Goal: Information Seeking & Learning: Learn about a topic

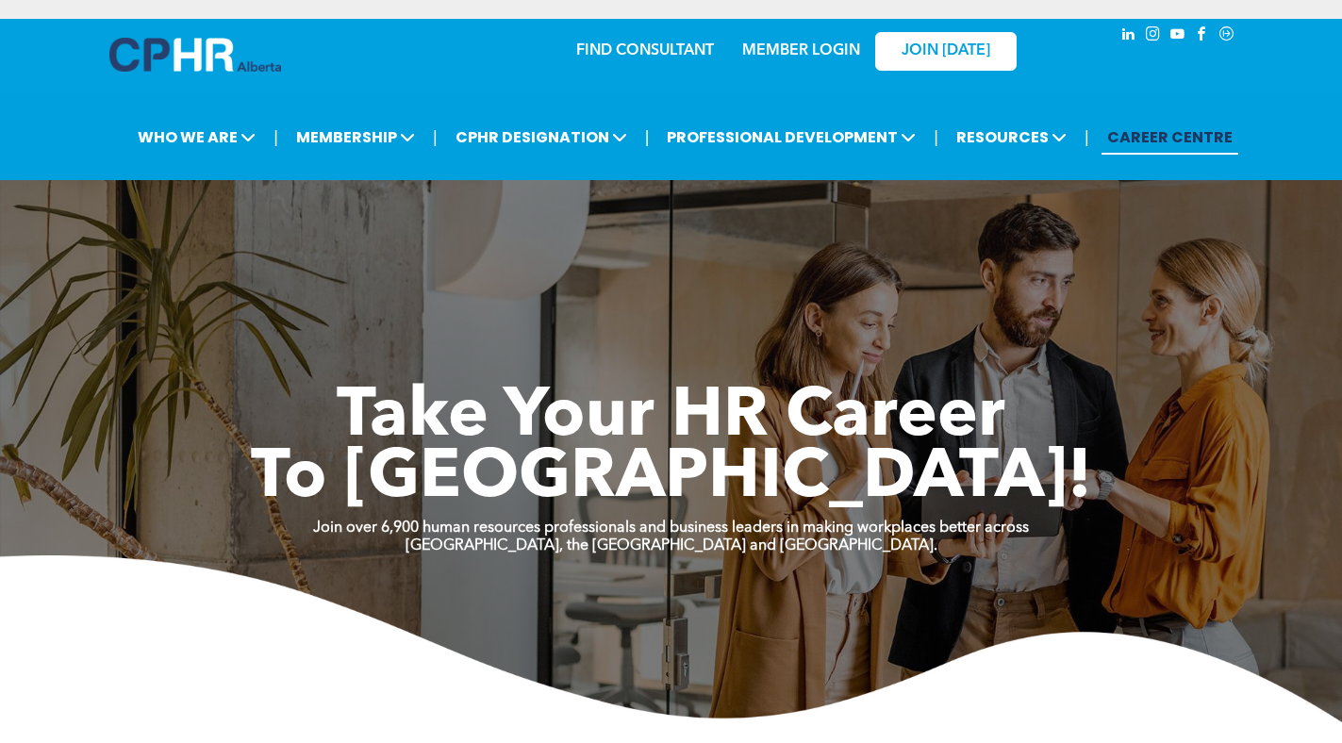
click at [824, 51] on link "MEMBER LOGIN" at bounding box center [801, 50] width 118 height 15
click at [772, 52] on link "MEMBER LOGIN" at bounding box center [801, 50] width 118 height 15
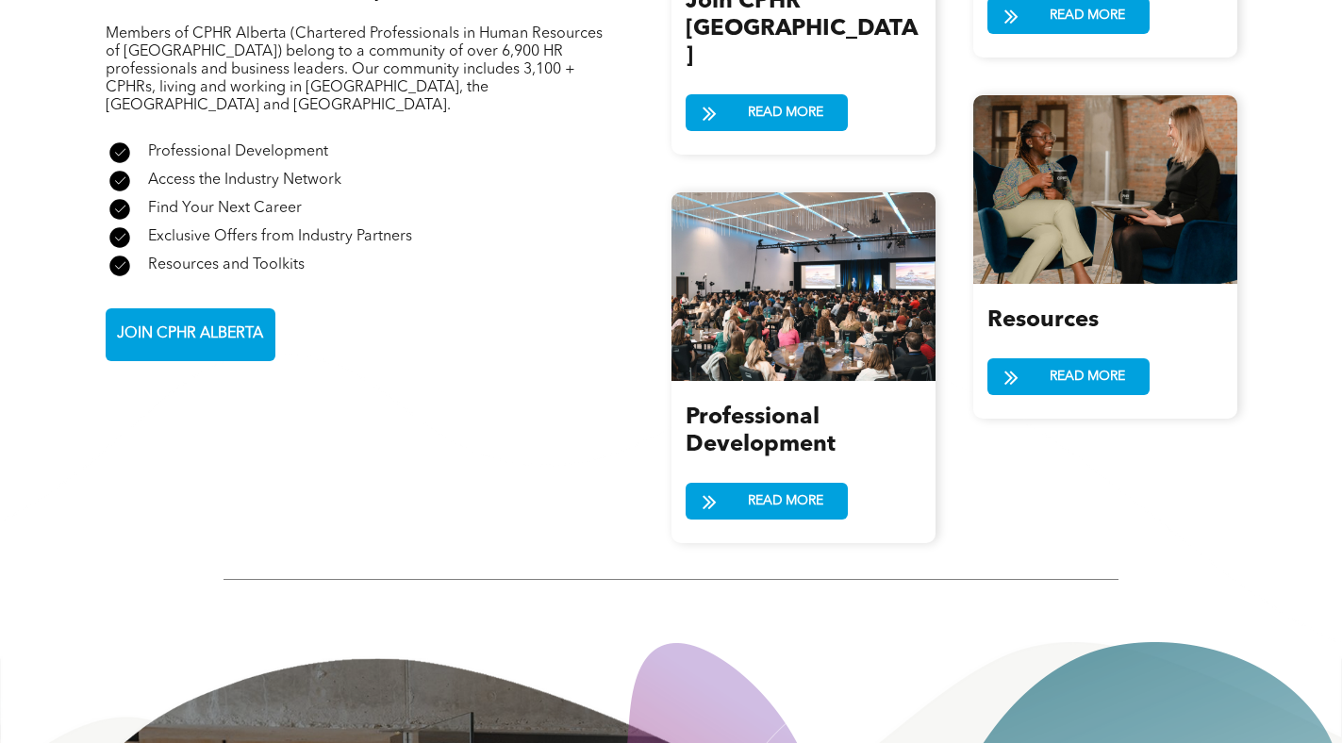
scroll to position [2515, 0]
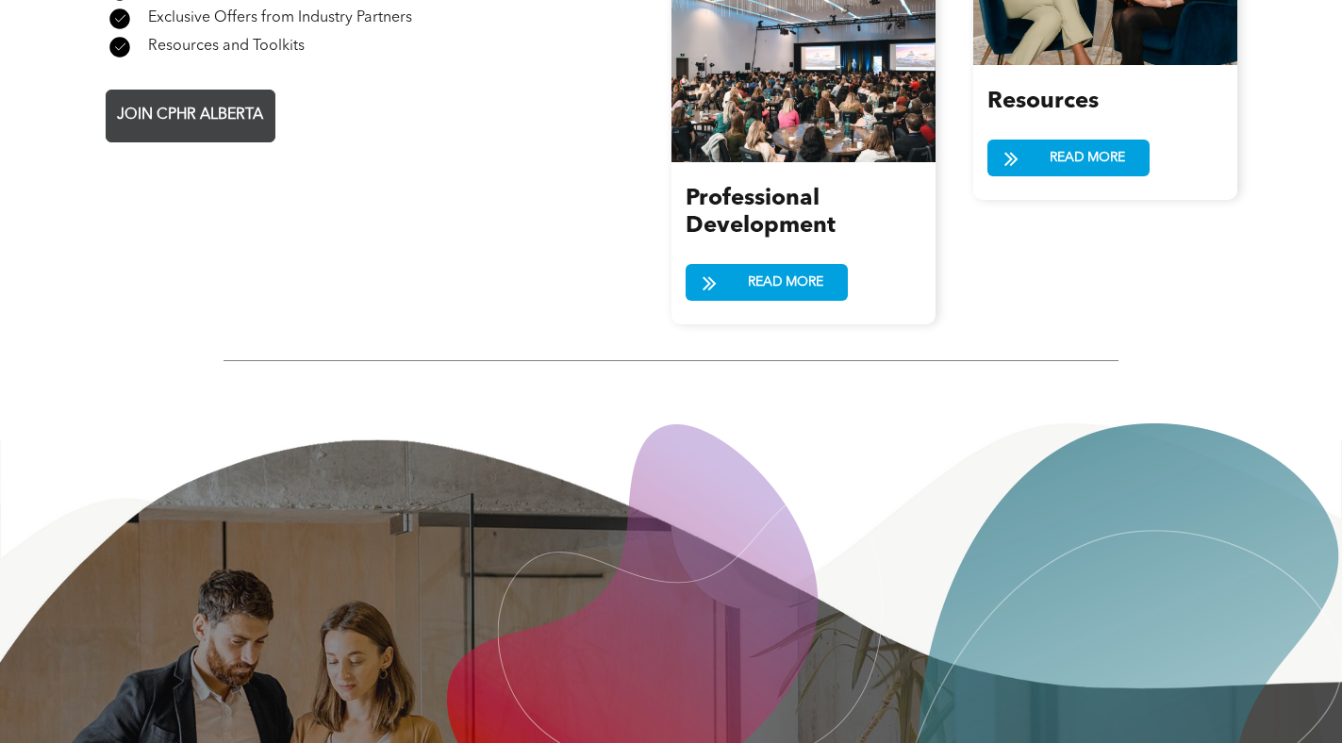
click at [213, 97] on span "JOIN CPHR ALBERTA" at bounding box center [189, 115] width 159 height 37
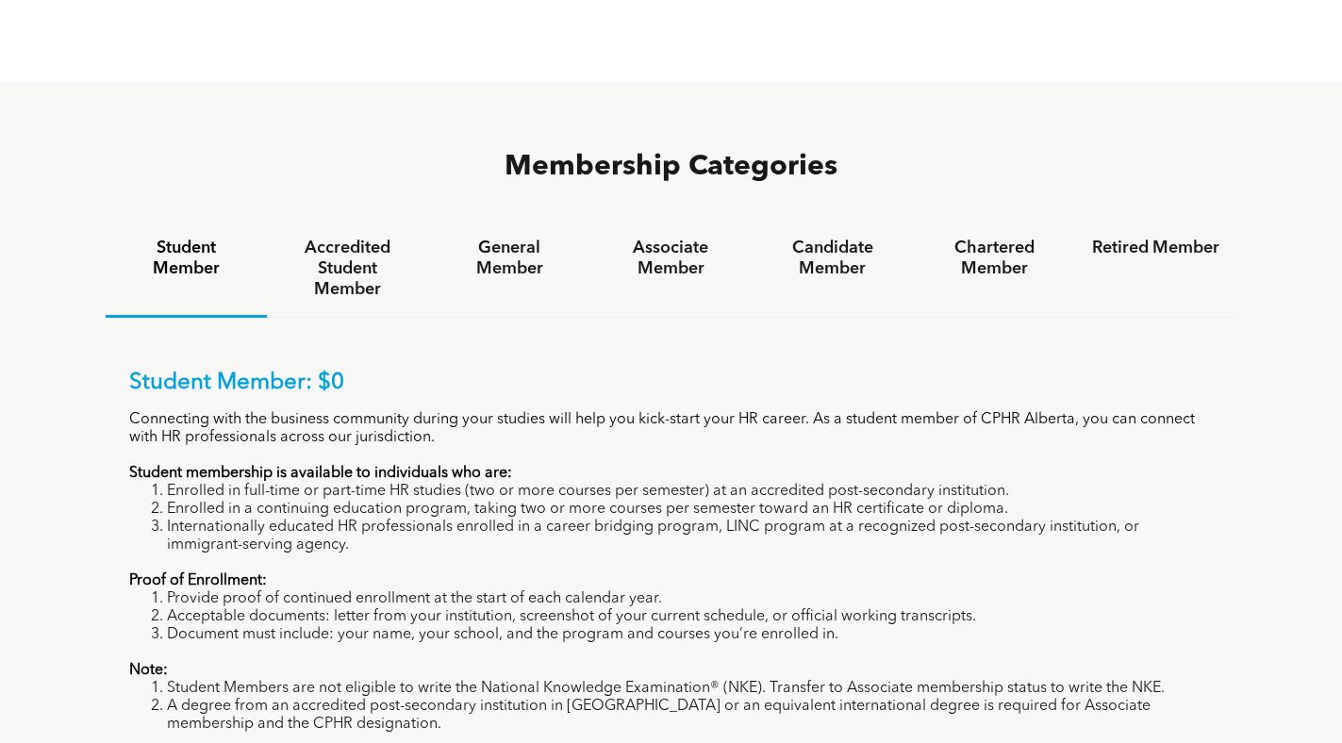
scroll to position [1101, 0]
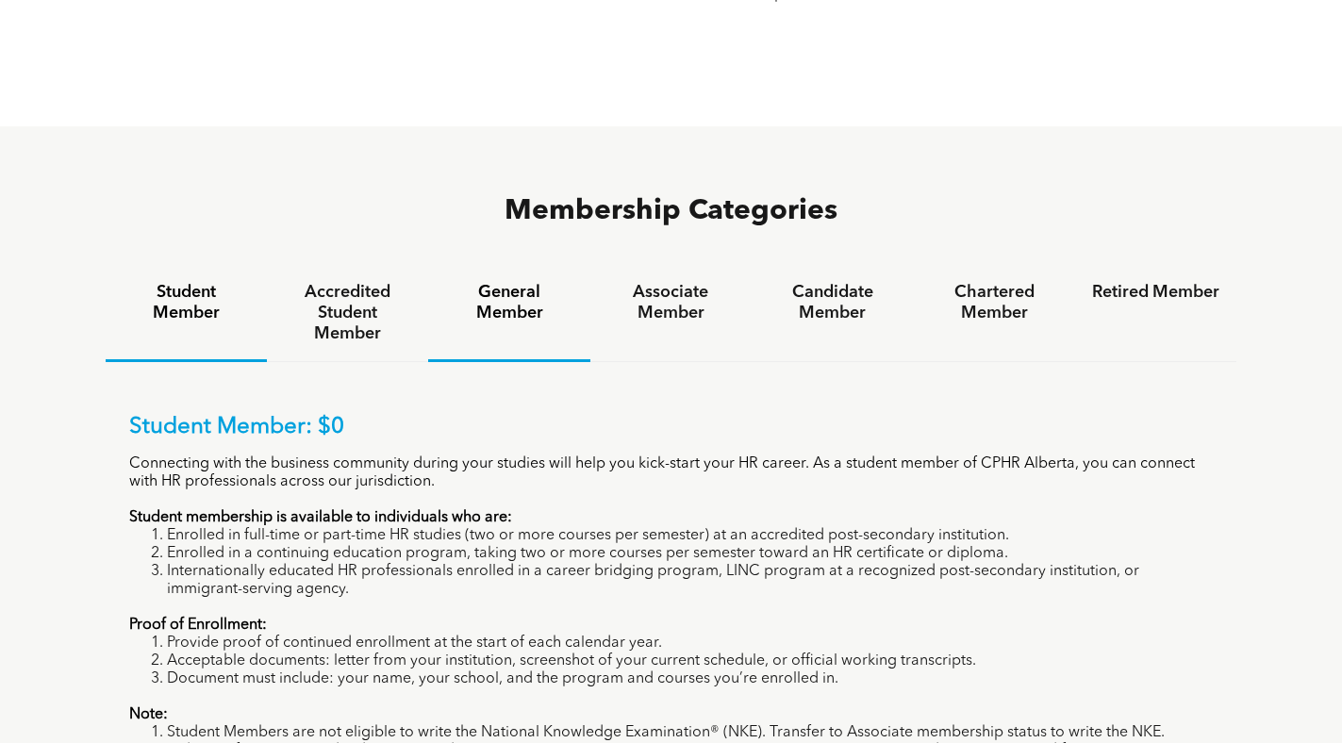
click at [511, 265] on div "General Member" at bounding box center [508, 313] width 161 height 97
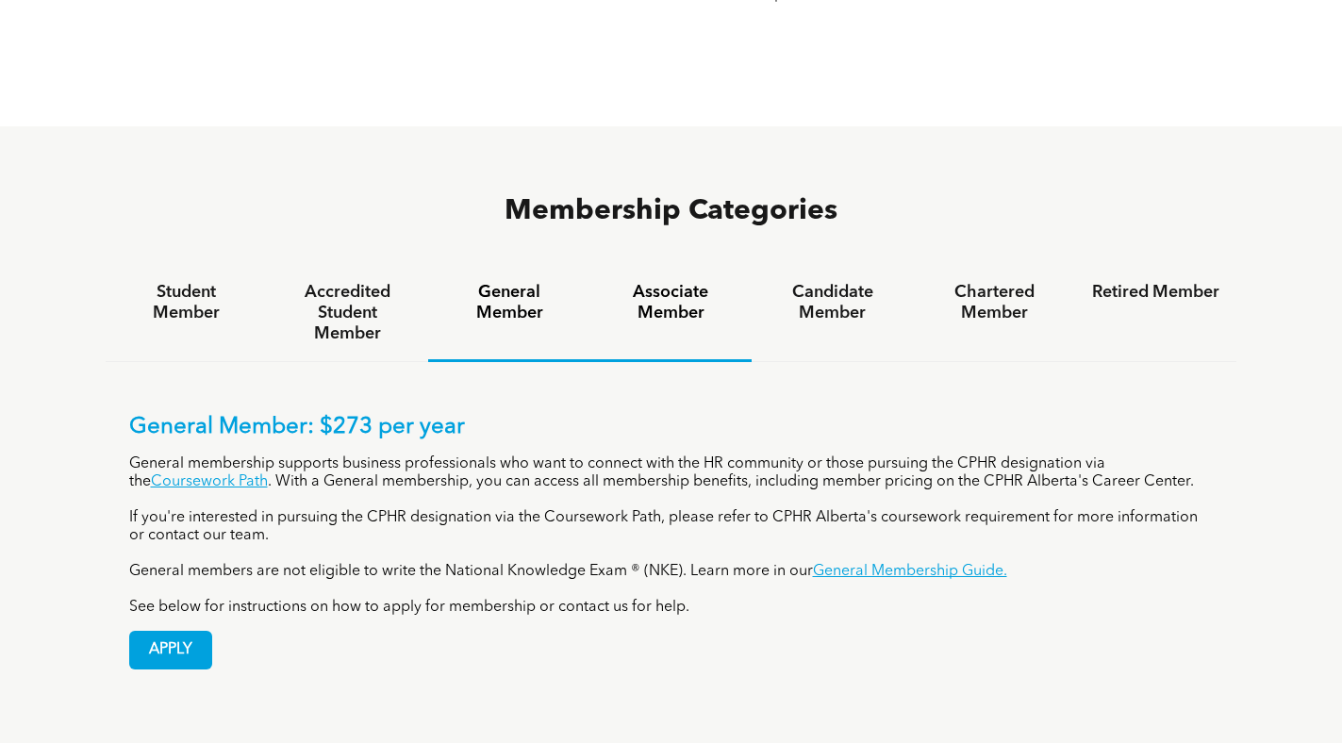
click at [672, 282] on h4 "Associate Member" at bounding box center [670, 302] width 127 height 41
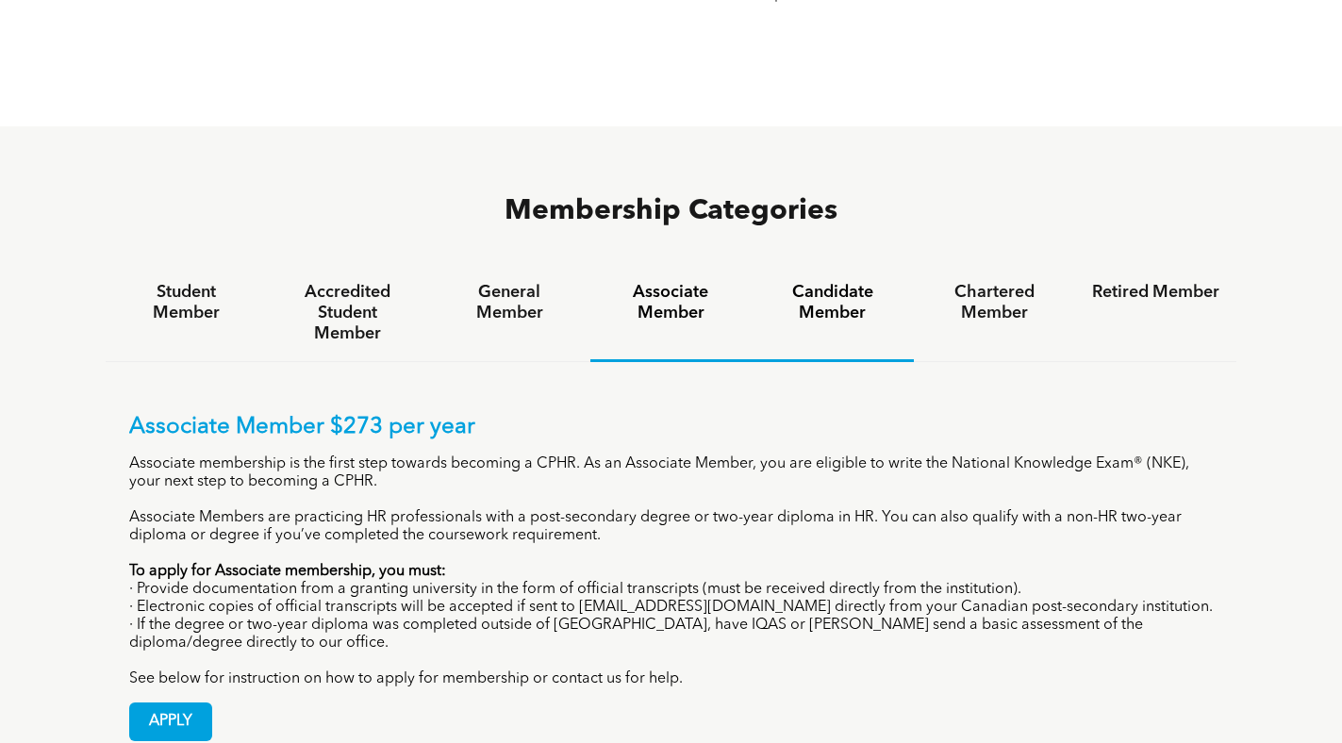
click at [846, 282] on h4 "Candidate Member" at bounding box center [832, 302] width 127 height 41
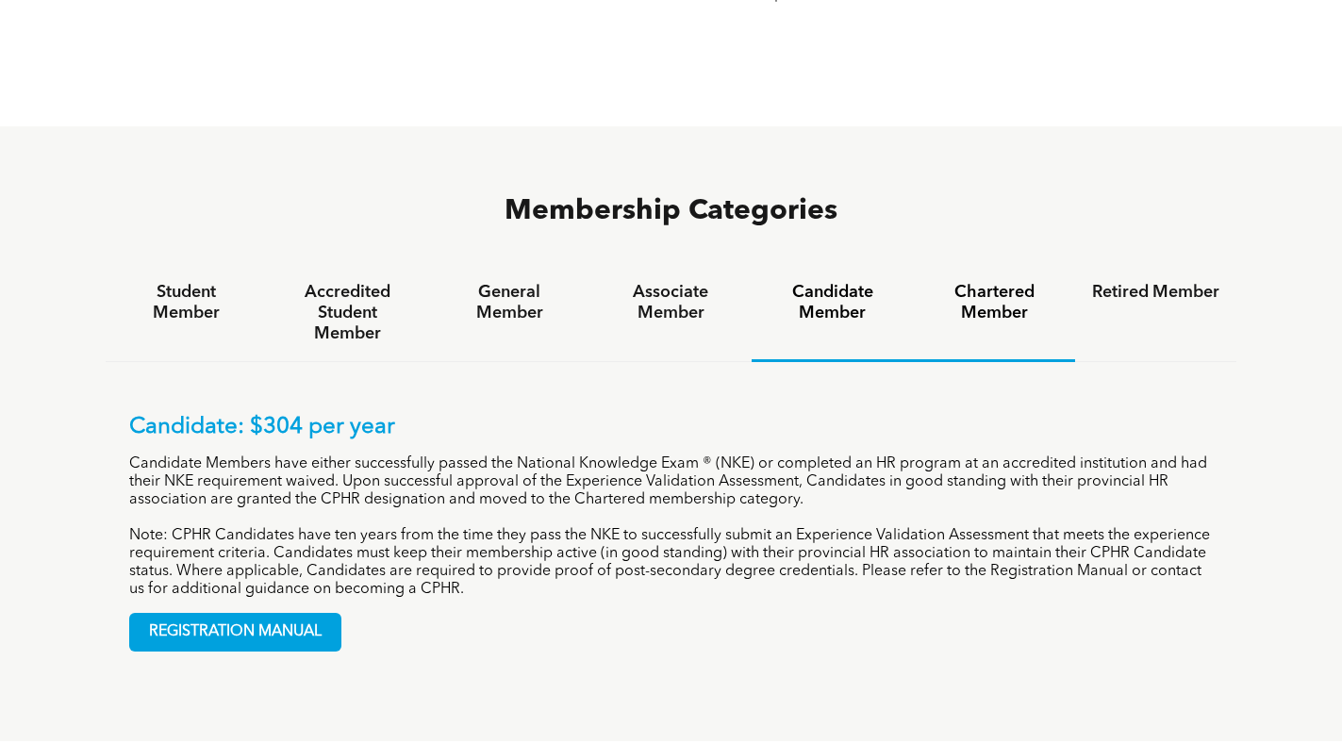
click at [987, 282] on h4 "Chartered Member" at bounding box center [994, 302] width 127 height 41
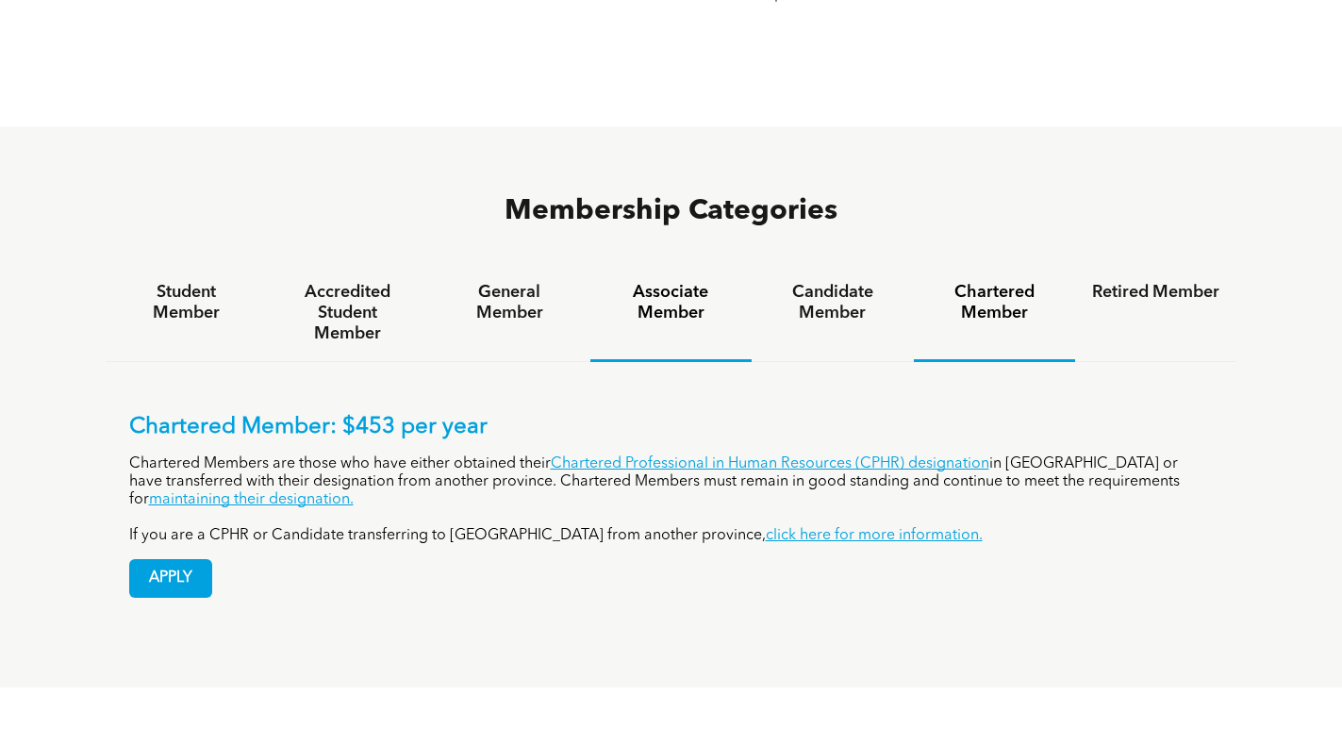
click at [674, 282] on h4 "Associate Member" at bounding box center [670, 302] width 127 height 41
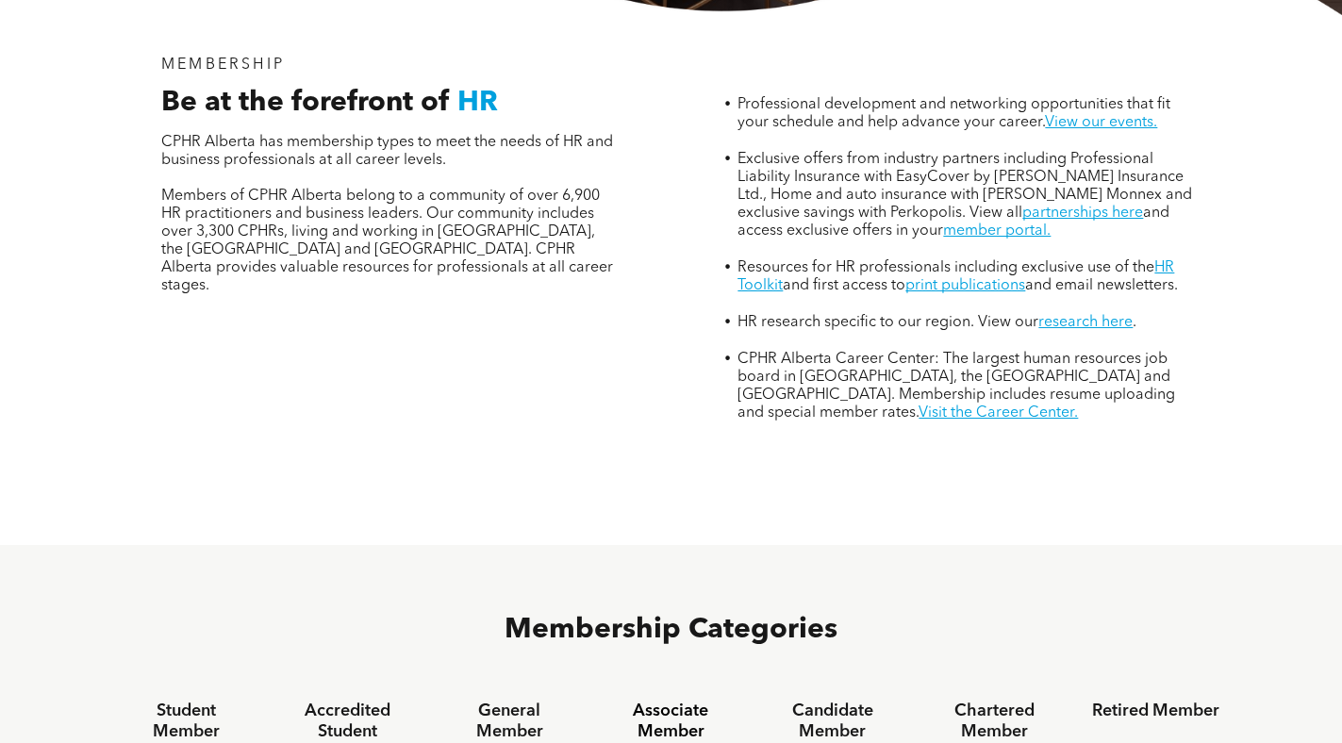
scroll to position [472, 0]
